Goal: Task Accomplishment & Management: Manage account settings

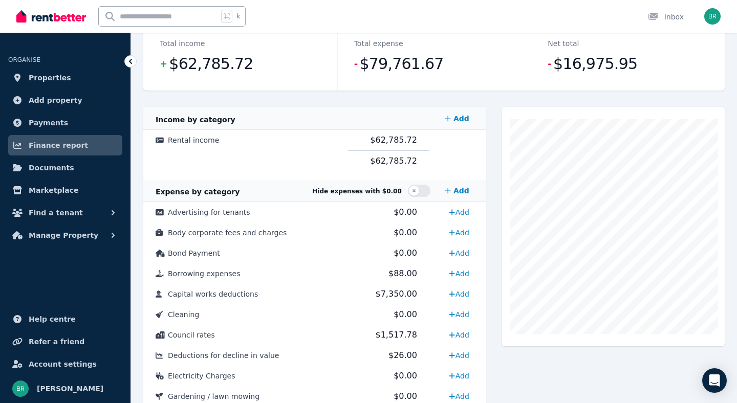
scroll to position [147, 0]
click at [110, 237] on icon "button" at bounding box center [113, 235] width 10 height 10
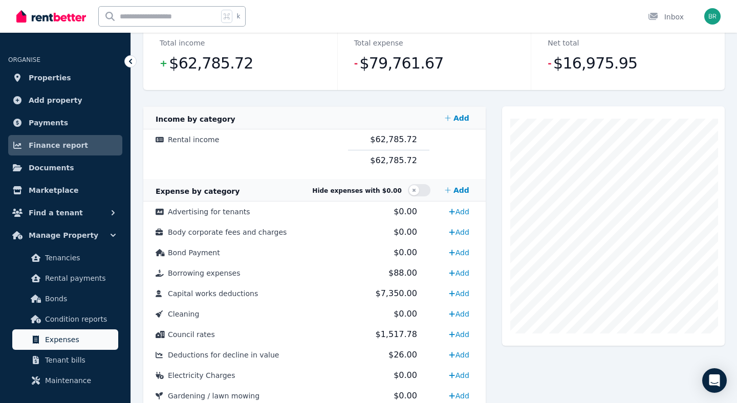
click at [65, 335] on span "Expenses" at bounding box center [79, 340] width 69 height 12
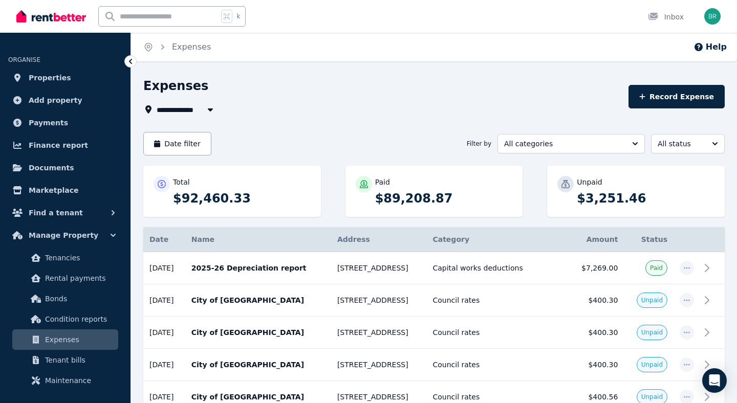
click at [204, 112] on button "button" at bounding box center [210, 109] width 18 height 12
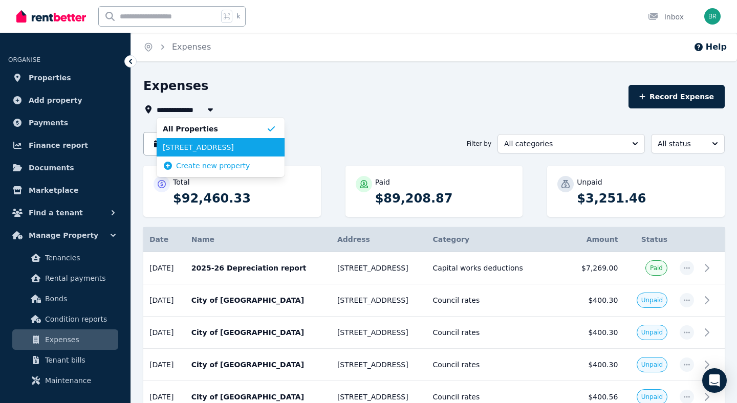
click at [193, 144] on span "[STREET_ADDRESS]" at bounding box center [214, 147] width 103 height 10
type input "**********"
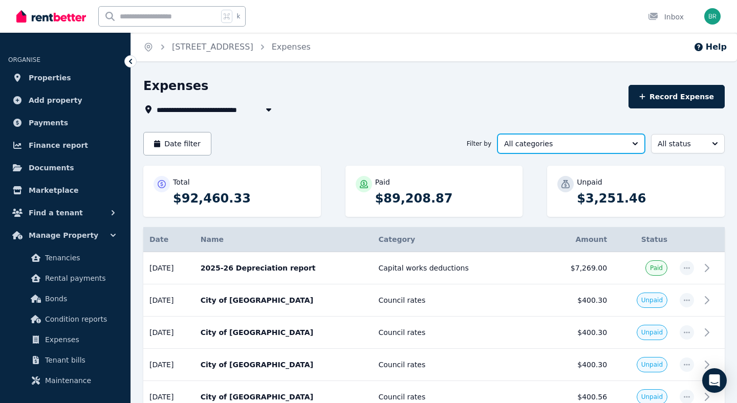
click at [541, 148] on span "All categories" at bounding box center [564, 144] width 120 height 10
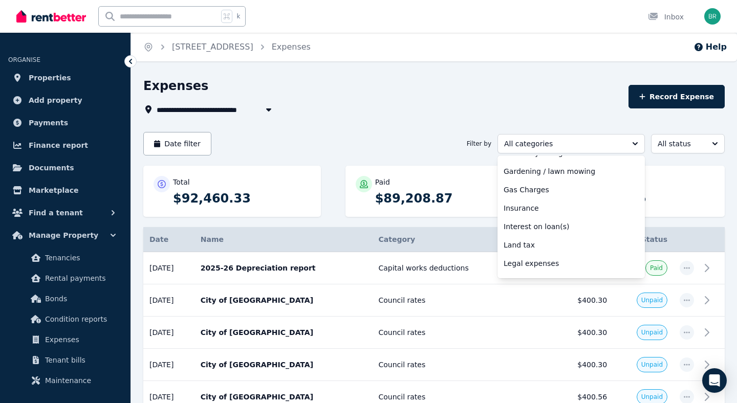
scroll to position [185, 0]
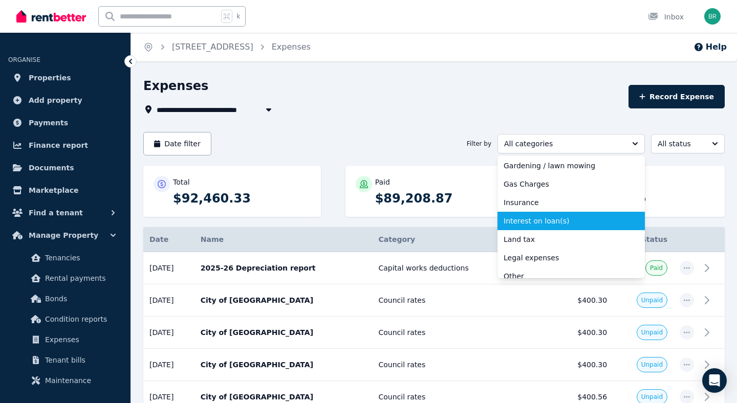
click at [549, 222] on span "Interest on loan(s)" at bounding box center [565, 221] width 123 height 10
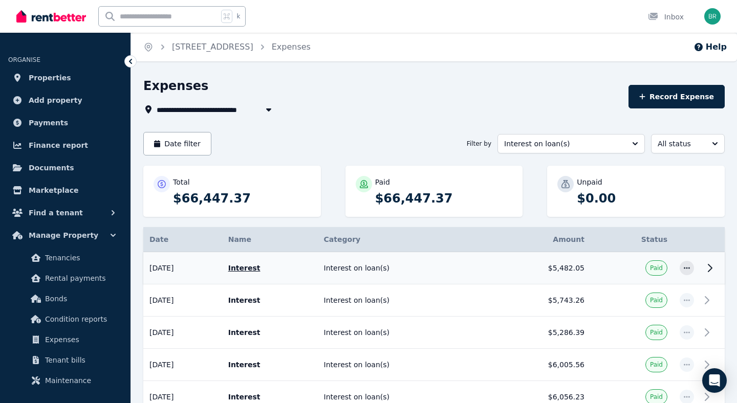
click at [177, 271] on td "[DATE]" at bounding box center [182, 268] width 79 height 32
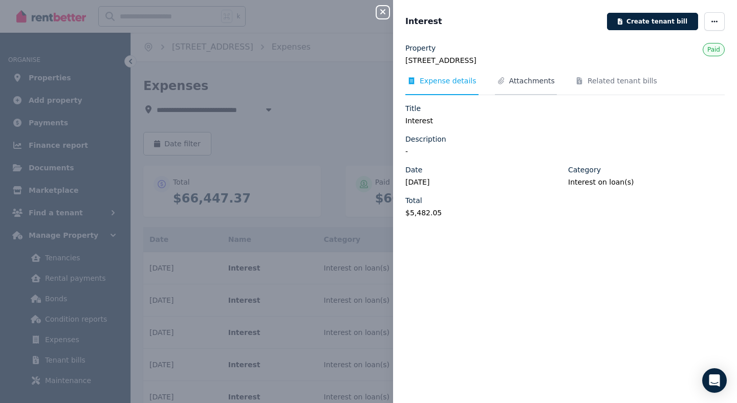
click at [529, 81] on span "Attachments" at bounding box center [532, 81] width 46 height 10
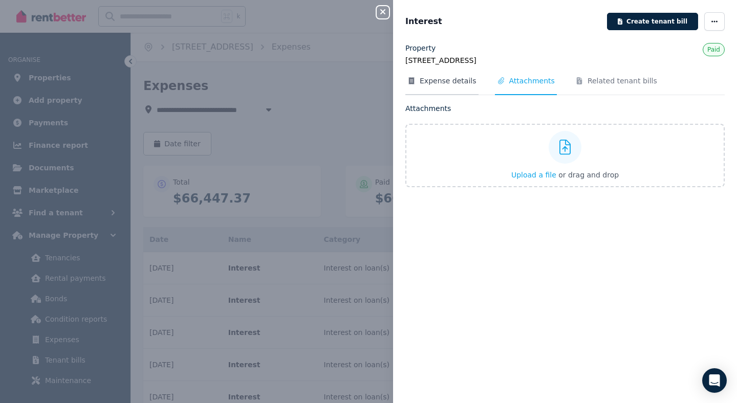
click at [442, 81] on span "Expense details" at bounding box center [448, 81] width 57 height 10
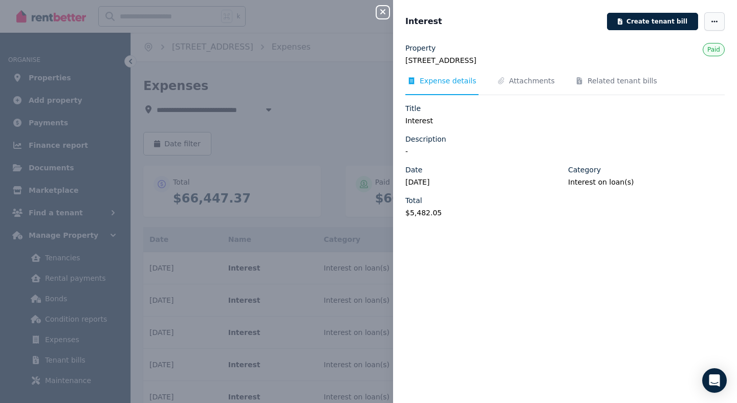
click at [714, 25] on span "button" at bounding box center [714, 21] width 20 height 18
click at [384, 17] on button "Close panel" at bounding box center [383, 12] width 12 height 12
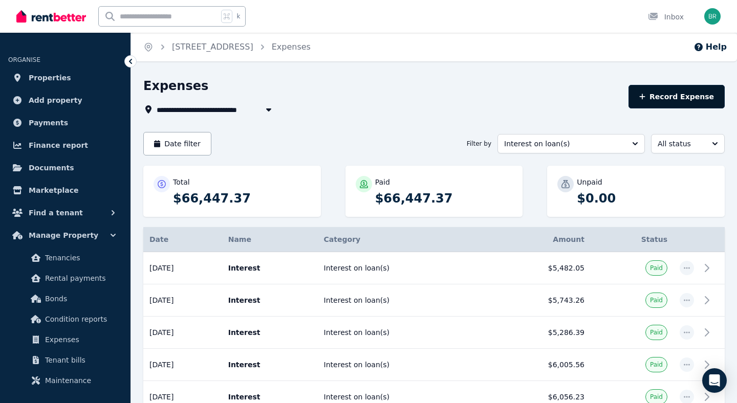
click at [699, 102] on button "Record Expense" at bounding box center [676, 97] width 96 height 24
select select "**********"
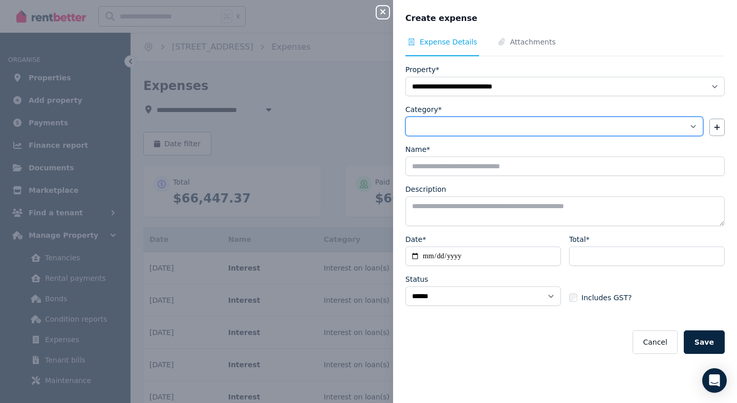
click at [486, 127] on select "**********" at bounding box center [554, 126] width 298 height 19
select select "**********"
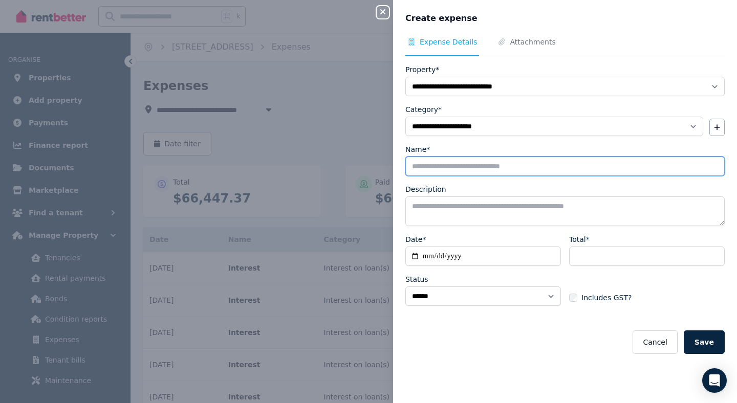
click at [444, 167] on input "Name*" at bounding box center [564, 166] width 319 height 19
type input "********"
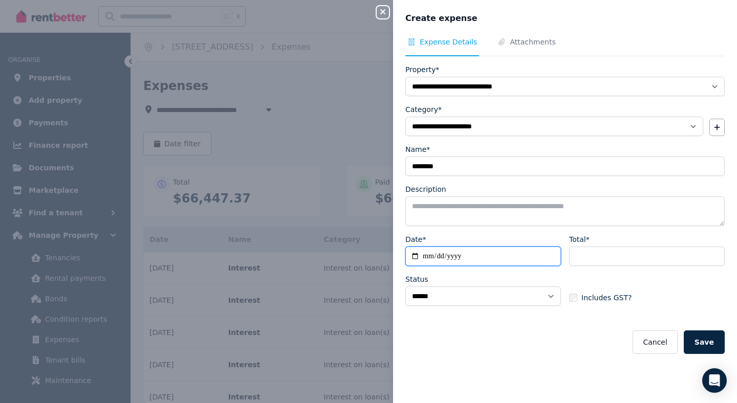
click at [444, 259] on input "Date*" at bounding box center [483, 256] width 156 height 19
click at [424, 256] on input "Date*" at bounding box center [483, 256] width 156 height 19
type input "**********"
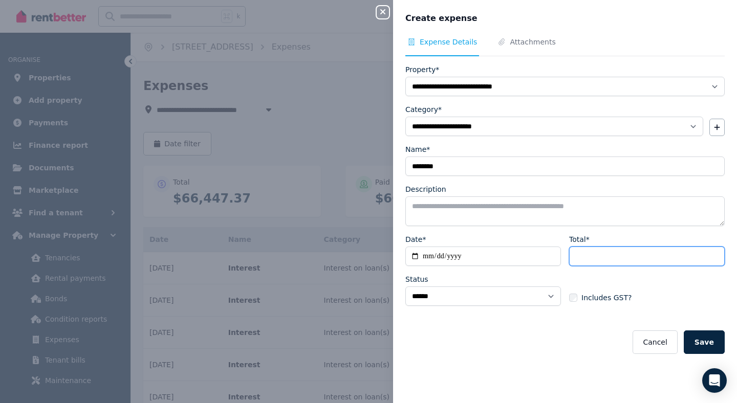
click at [630, 255] on input "Total*" at bounding box center [647, 256] width 156 height 19
paste input "*******"
type input "*******"
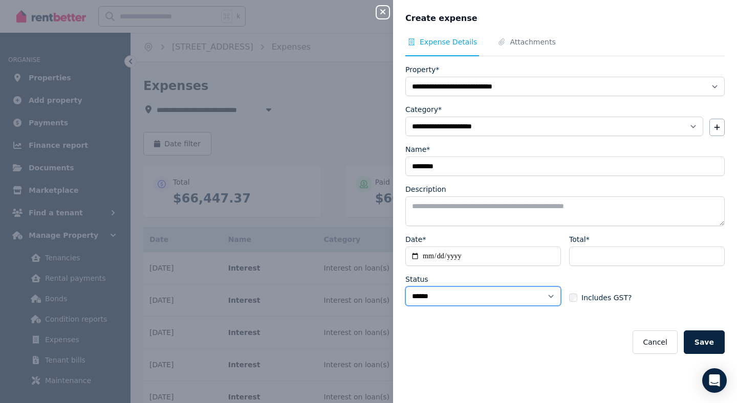
click at [529, 299] on select "****** ****" at bounding box center [483, 296] width 156 height 19
select select "**********"
click at [707, 345] on button "Save" at bounding box center [704, 343] width 41 height 24
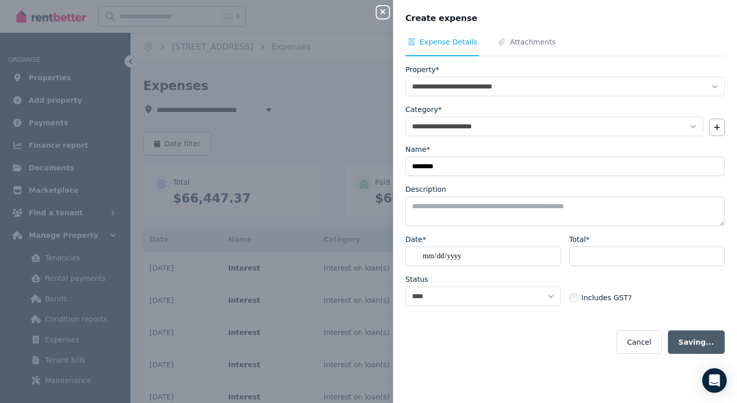
select select "**********"
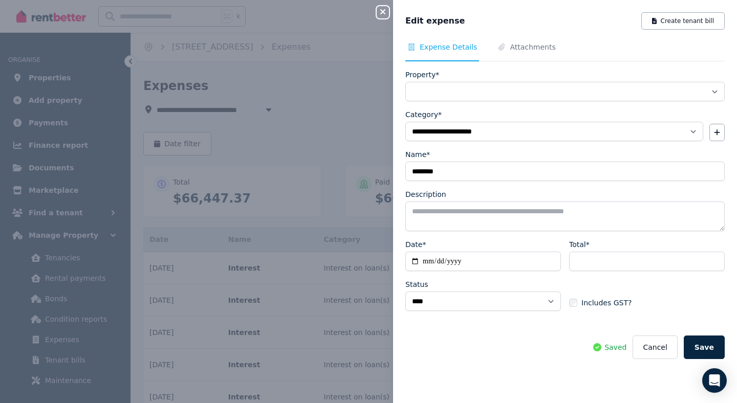
select select "**********"
click at [383, 14] on icon "button" at bounding box center [383, 12] width 12 height 8
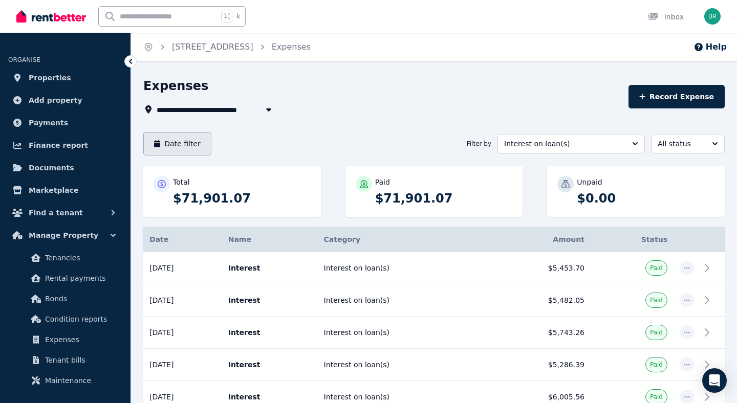
click at [179, 141] on button "Date filter" at bounding box center [177, 144] width 68 height 24
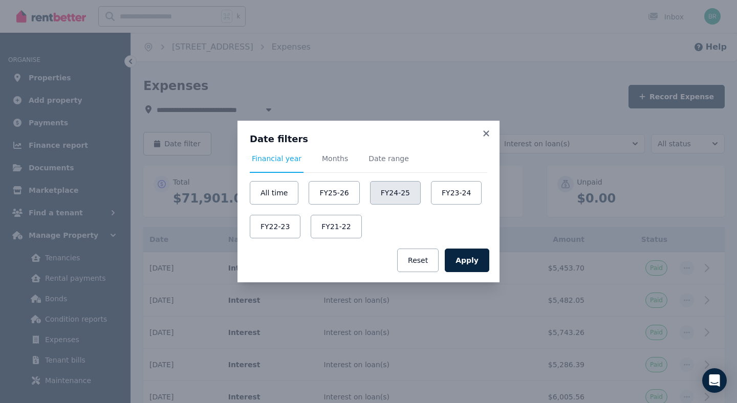
click at [388, 197] on button "FY24-25" at bounding box center [395, 193] width 51 height 24
click at [476, 267] on button "Apply" at bounding box center [467, 261] width 45 height 24
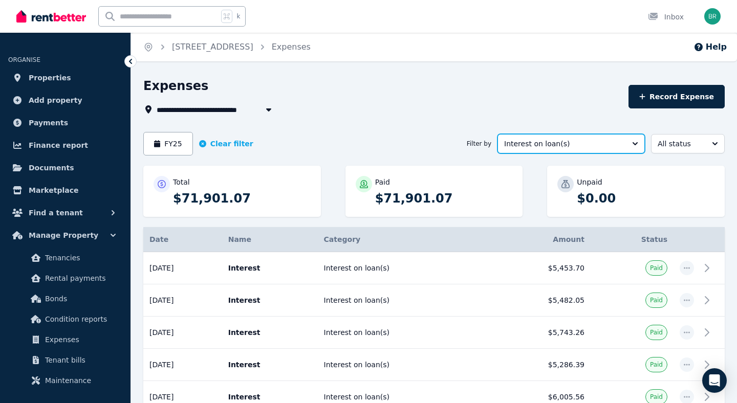
click at [529, 146] on span "Interest on loan(s)" at bounding box center [564, 144] width 120 height 10
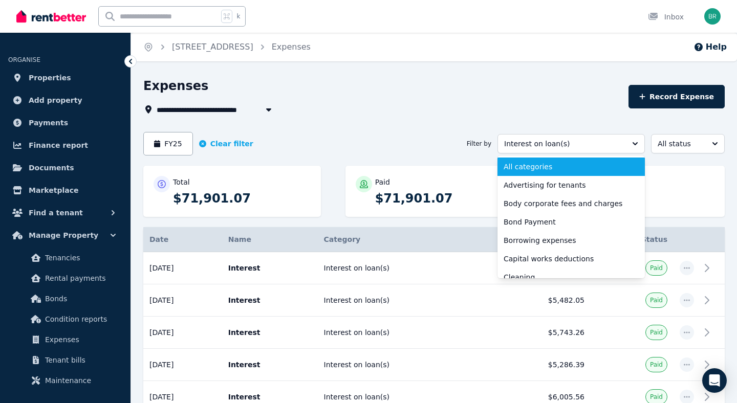
click at [531, 165] on span "All categories" at bounding box center [565, 167] width 123 height 10
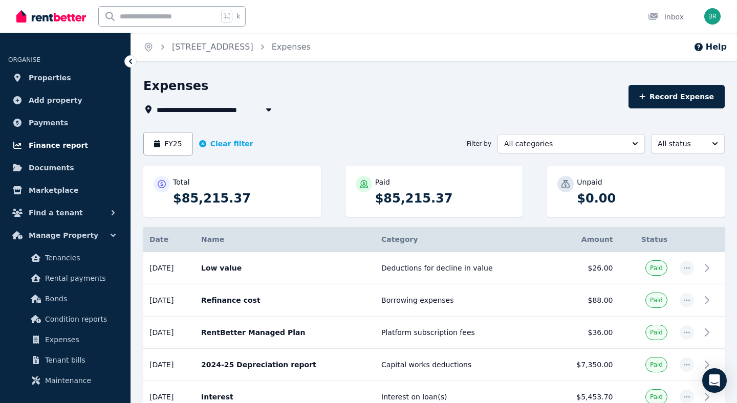
click at [49, 147] on span "Finance report" at bounding box center [58, 145] width 59 height 12
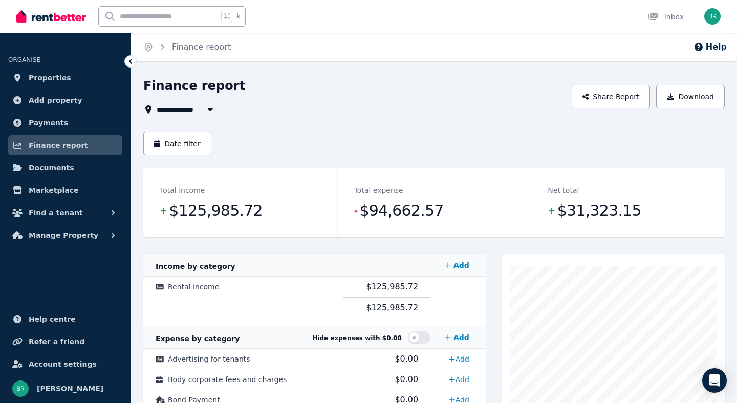
click at [200, 112] on span "All Properties" at bounding box center [190, 109] width 66 height 12
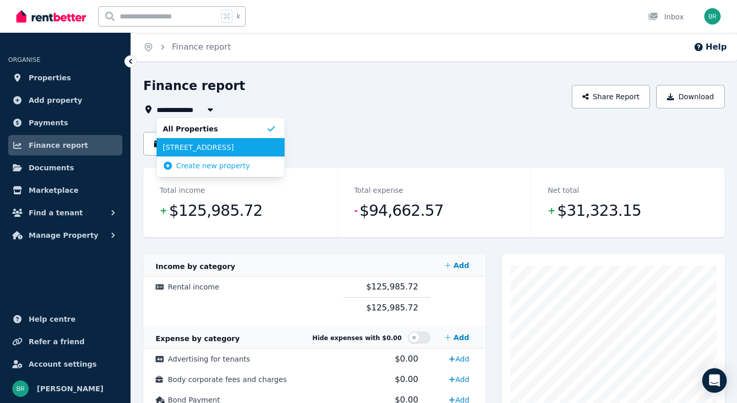
click at [194, 146] on span "[STREET_ADDRESS]" at bounding box center [214, 147] width 103 height 10
type input "**********"
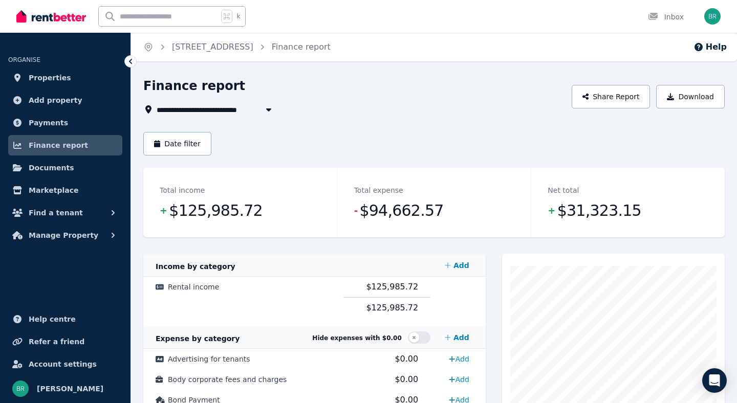
click at [194, 146] on button "Date filter" at bounding box center [177, 144] width 68 height 24
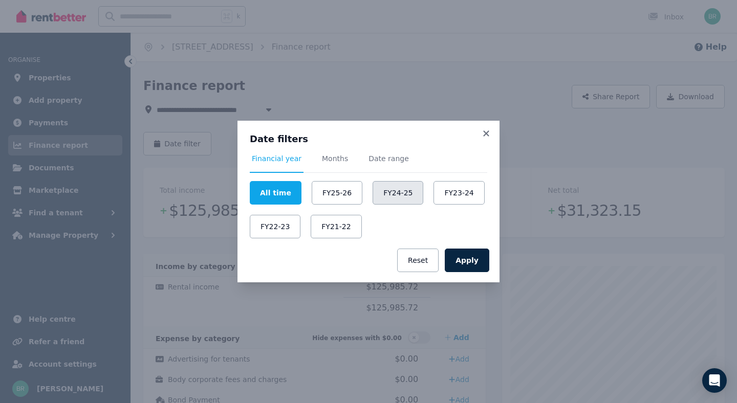
click at [403, 190] on button "FY24-25" at bounding box center [398, 193] width 51 height 24
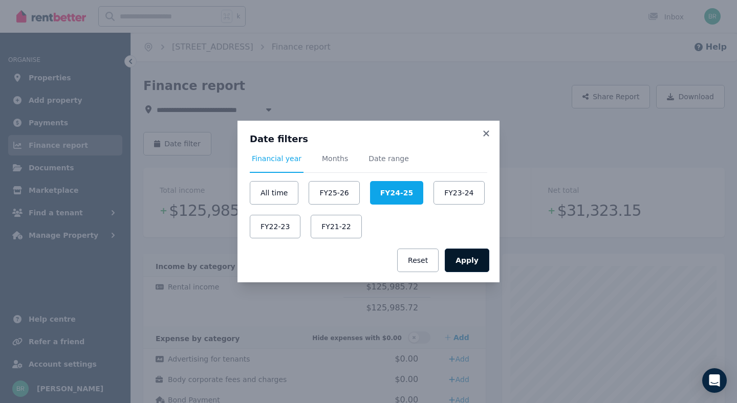
click at [470, 262] on button "Apply" at bounding box center [467, 261] width 45 height 24
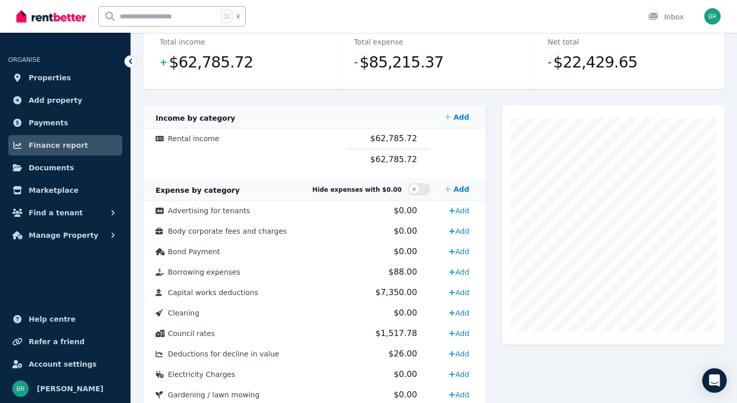
scroll to position [149, 0]
click at [425, 189] on button "button" at bounding box center [419, 189] width 23 height 12
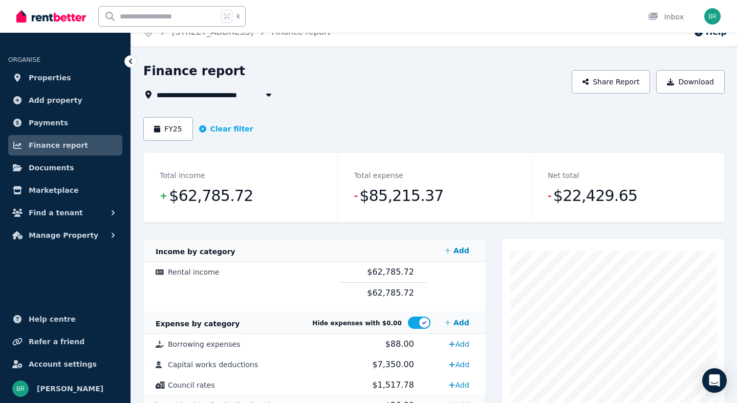
scroll to position [0, 0]
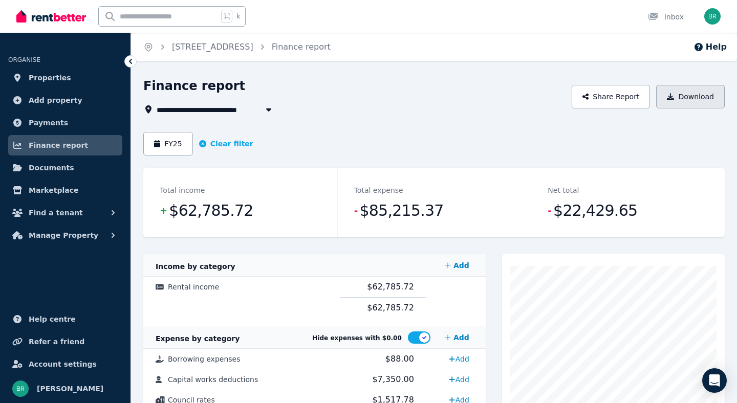
click at [694, 98] on button "Download" at bounding box center [690, 97] width 69 height 24
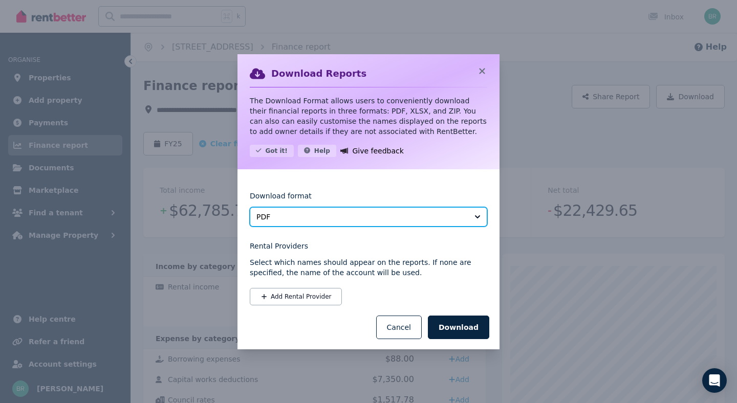
click at [367, 219] on span "PDF" at bounding box center [361, 217] width 210 height 10
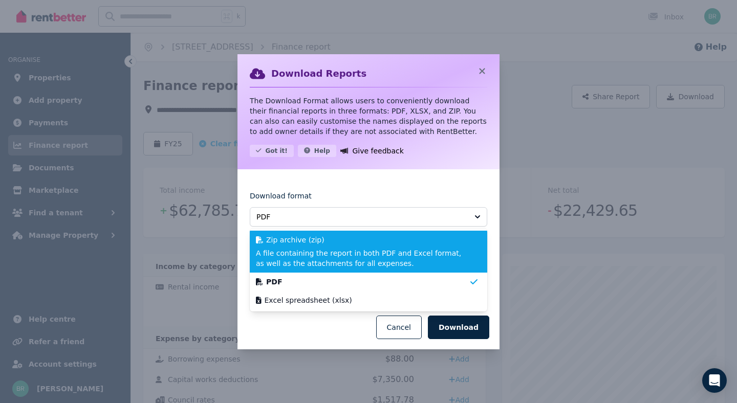
click at [305, 250] on span "A file containing the report in both PDF and Excel format, as well as the attac…" at bounding box center [362, 258] width 213 height 20
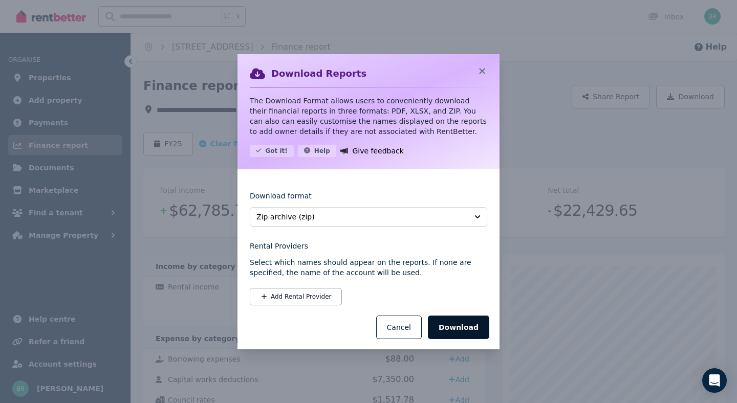
click at [456, 329] on button "Download" at bounding box center [458, 328] width 61 height 24
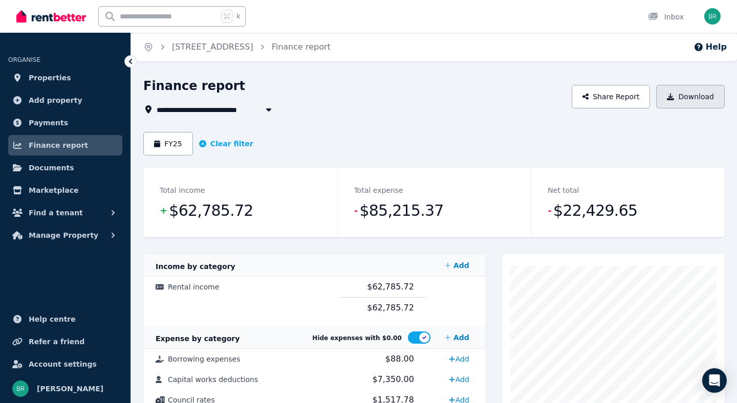
click at [684, 98] on button "Download" at bounding box center [690, 97] width 69 height 24
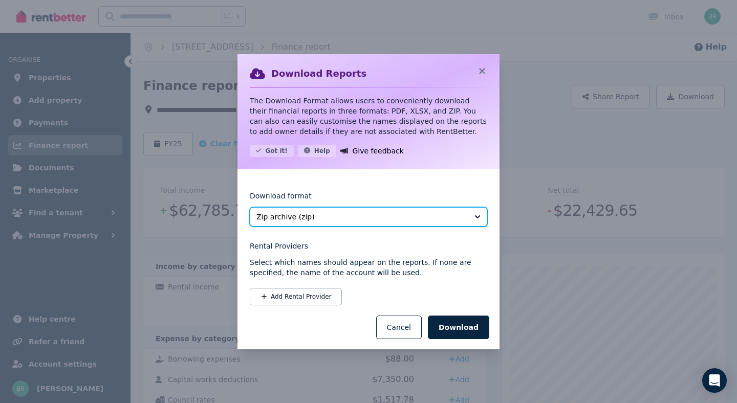
click at [321, 219] on span "Zip archive (zip)" at bounding box center [361, 217] width 210 height 10
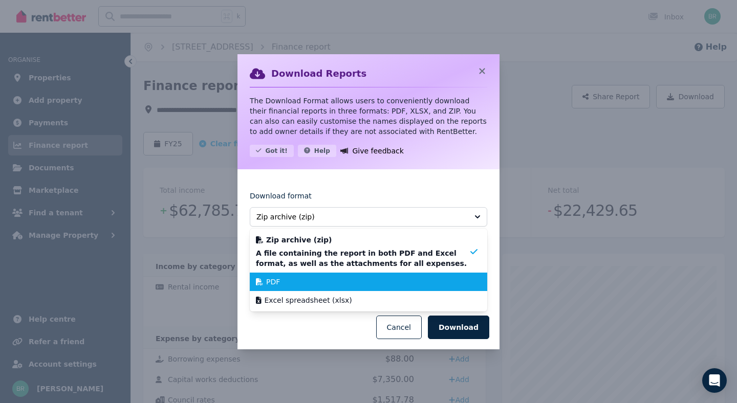
click at [291, 283] on div "PDF" at bounding box center [362, 282] width 213 height 10
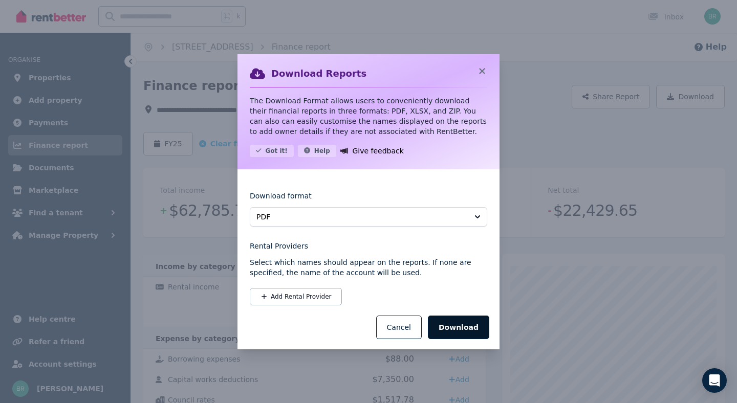
click at [459, 330] on button "Download" at bounding box center [458, 328] width 61 height 24
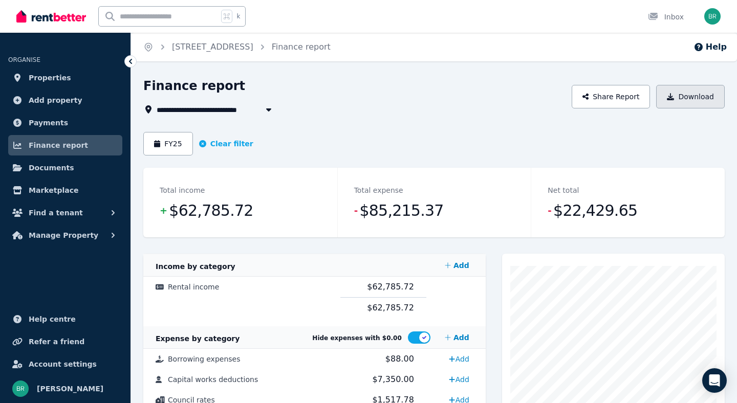
click at [694, 96] on button "Download" at bounding box center [690, 97] width 69 height 24
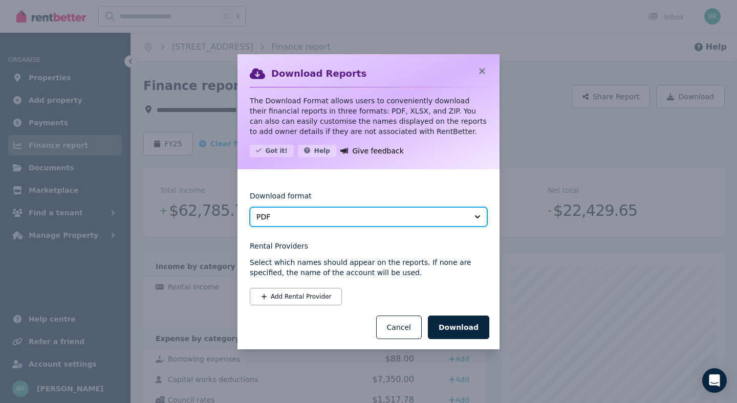
click at [362, 215] on span "PDF" at bounding box center [361, 217] width 210 height 10
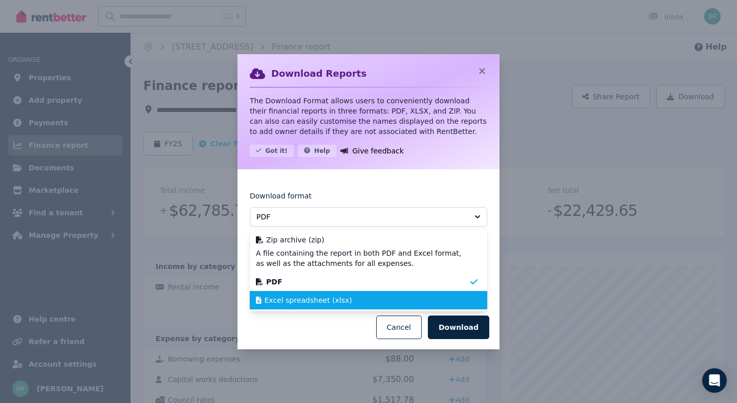
click at [303, 298] on span "Excel spreadsheet (xlsx)" at bounding box center [309, 300] width 88 height 10
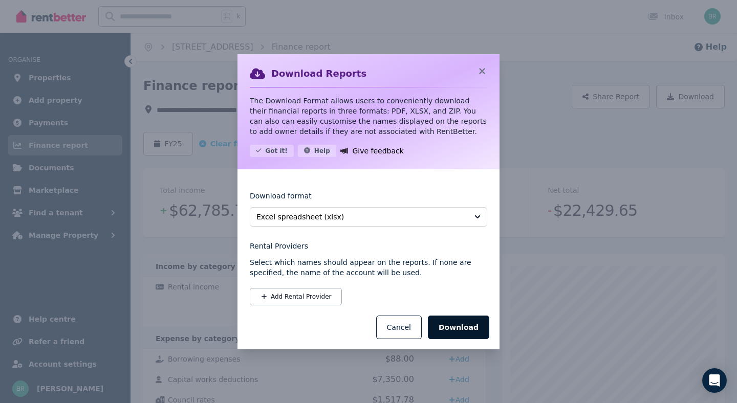
click at [469, 330] on button "Download" at bounding box center [458, 328] width 61 height 24
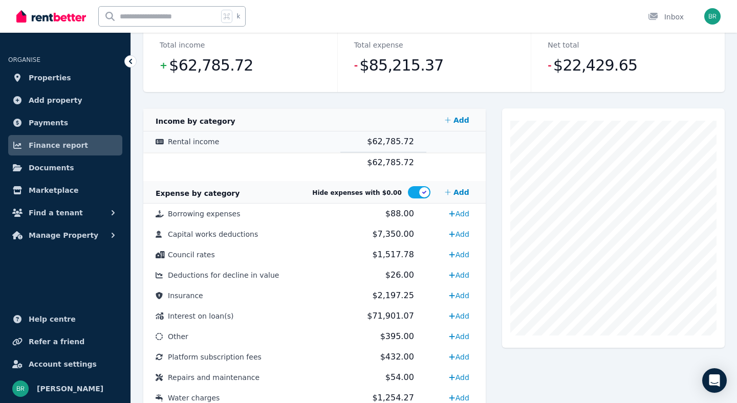
scroll to position [146, 0]
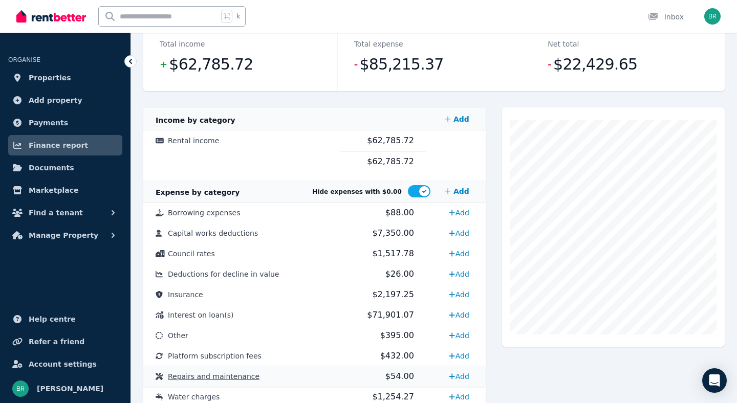
click at [190, 375] on span "Repairs and maintenance" at bounding box center [214, 377] width 92 height 8
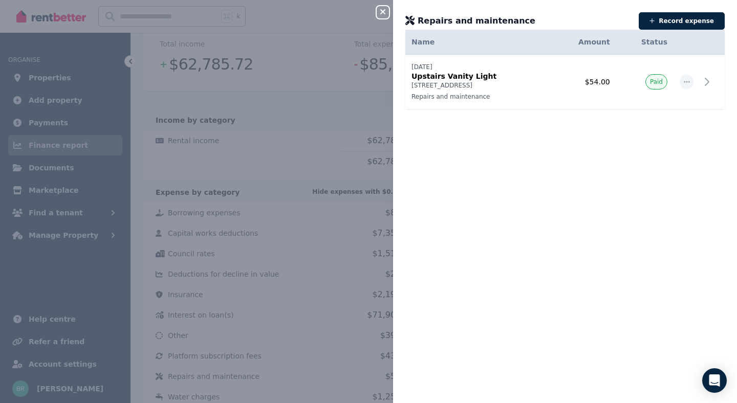
click at [388, 9] on icon "button" at bounding box center [383, 12] width 12 height 8
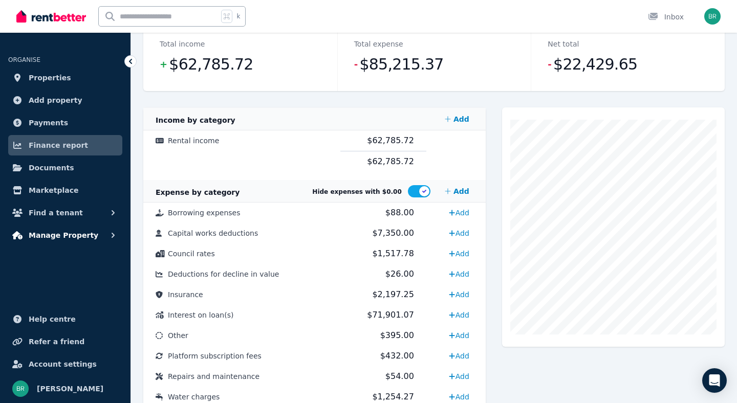
click at [71, 240] on span "Manage Property" at bounding box center [64, 235] width 70 height 12
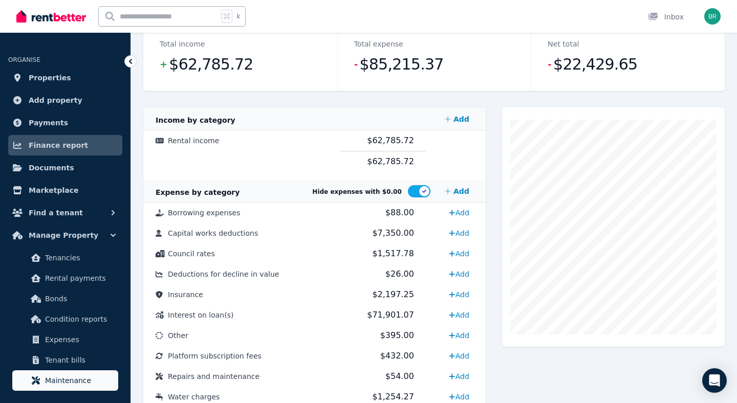
click at [69, 382] on span "Maintenance" at bounding box center [79, 381] width 69 height 12
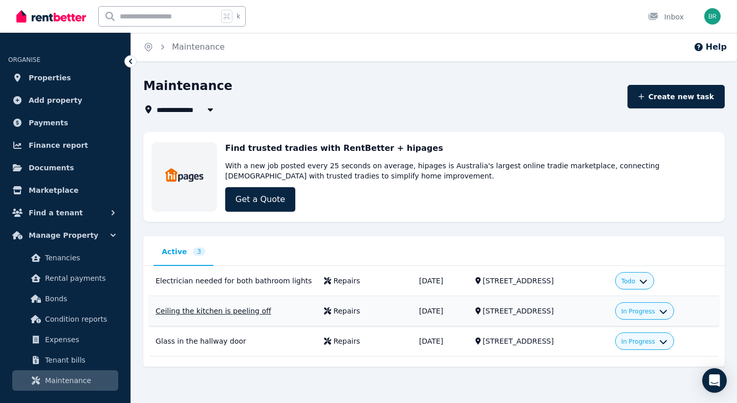
click at [667, 312] on icon "button" at bounding box center [663, 310] width 8 height 8
click at [225, 312] on div "Ceiling the kitchen is peeling off" at bounding box center [234, 311] width 156 height 10
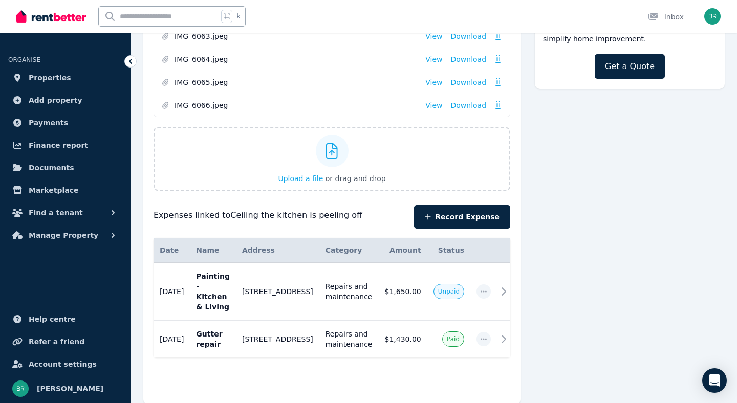
scroll to position [252, 0]
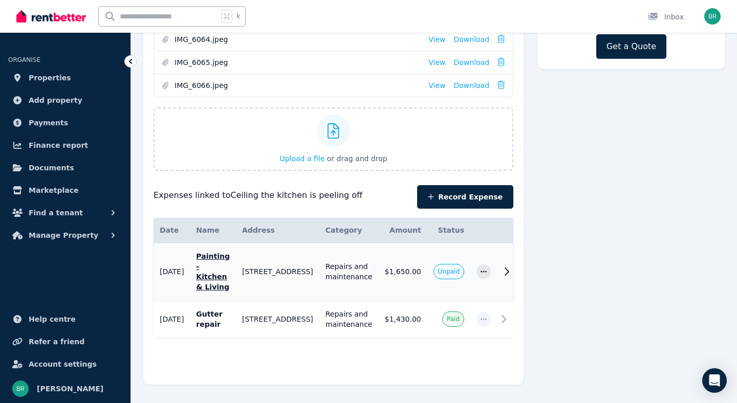
click at [174, 253] on td "[DATE]" at bounding box center [172, 272] width 36 height 58
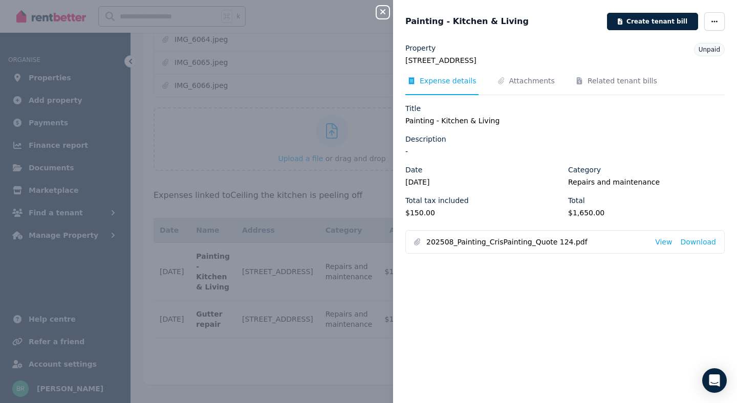
click at [316, 169] on div "Close panel Painting - Kitchen & Living Create tenant bill Property 49 Brandlin…" at bounding box center [368, 201] width 737 height 403
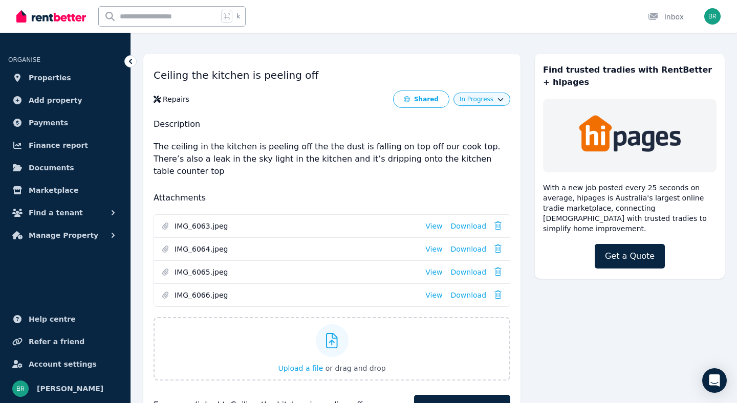
scroll to position [0, 0]
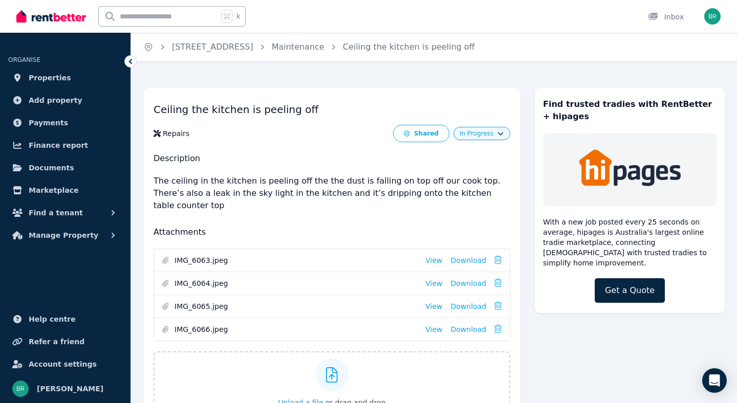
click at [491, 138] on div "In Progress" at bounding box center [481, 133] width 57 height 13
click at [480, 135] on span "In Progress" at bounding box center [477, 133] width 34 height 8
click at [420, 194] on link "Complete" at bounding box center [456, 192] width 98 height 18
click at [324, 49] on link "Maintenance" at bounding box center [298, 47] width 53 height 10
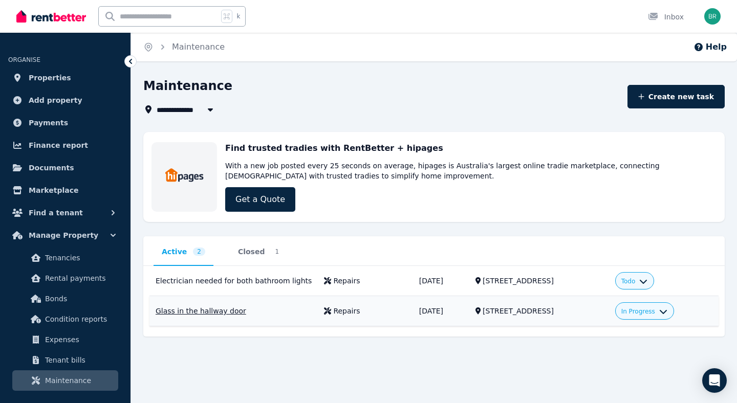
click at [652, 311] on span "In Progress" at bounding box center [638, 312] width 34 height 8
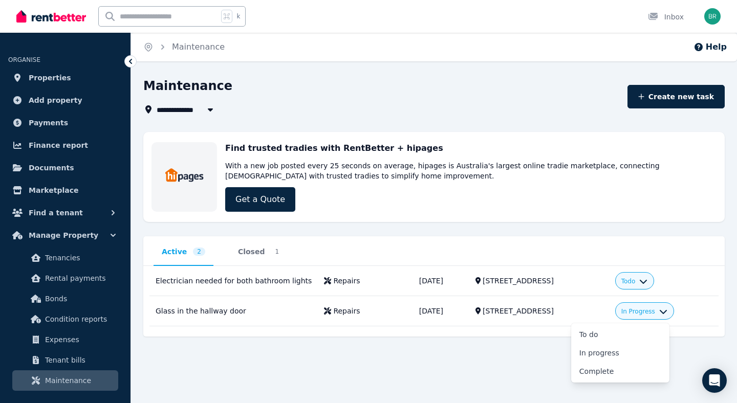
click at [531, 362] on div "**********" at bounding box center [434, 224] width 606 height 292
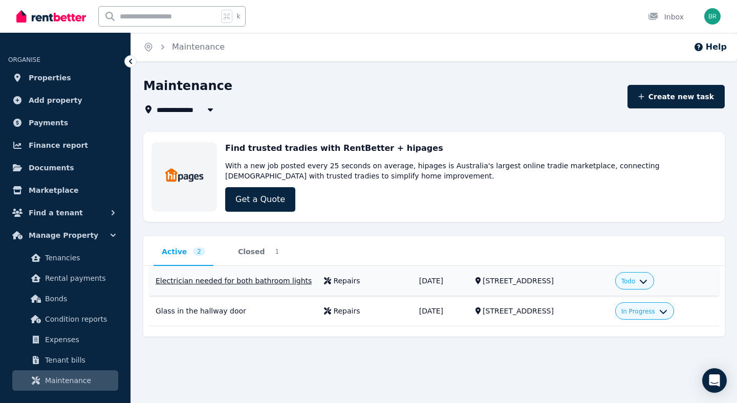
click at [244, 280] on div "Electrician needed for both bathroom lights" at bounding box center [234, 281] width 156 height 10
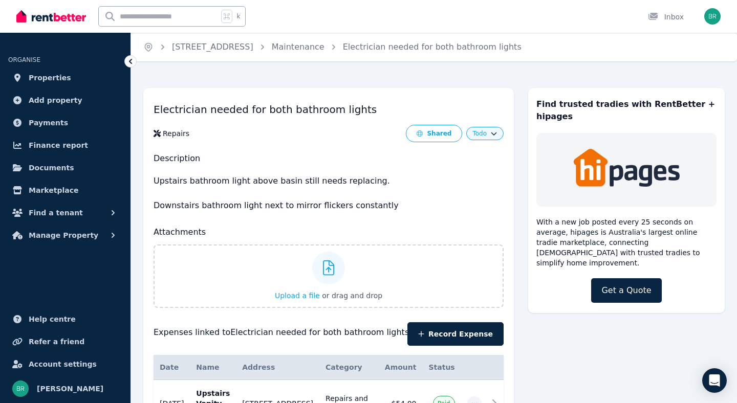
click at [316, 52] on span "Maintenance" at bounding box center [298, 47] width 53 height 12
click at [317, 49] on link "Maintenance" at bounding box center [298, 47] width 53 height 10
